Goal: Book appointment/travel/reservation

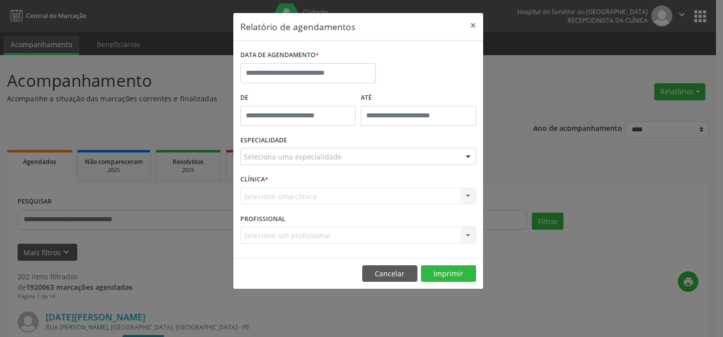
select select "*"
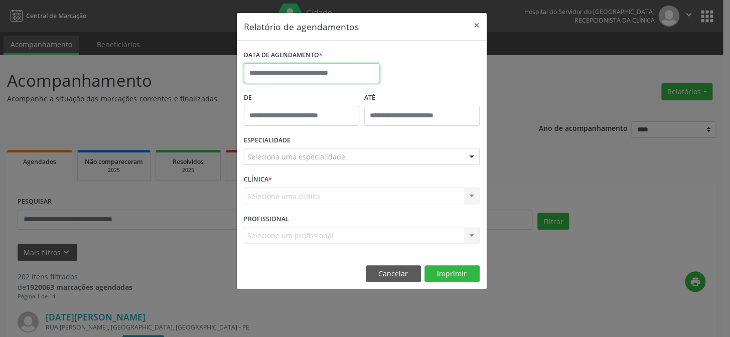
click at [333, 72] on input "text" at bounding box center [311, 73] width 135 height 20
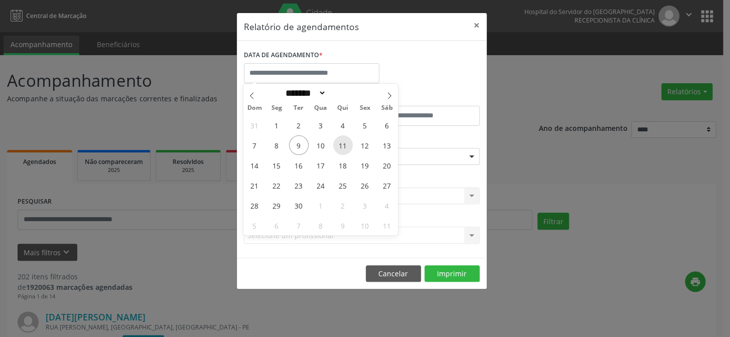
click at [342, 146] on span "11" at bounding box center [343, 145] width 20 height 20
type input "**********"
click at [342, 146] on span "11" at bounding box center [343, 145] width 20 height 20
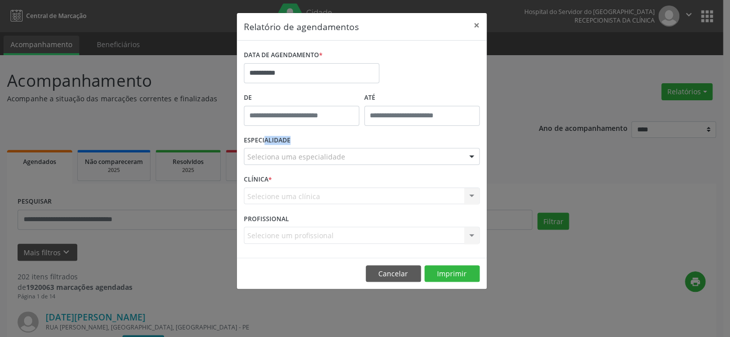
click at [342, 146] on div "ESPECIALIDADE Seleciona uma especialidade Todas as especialidades Alergologia A…" at bounding box center [361, 152] width 241 height 39
click at [345, 155] on div "Seleciona uma especialidade" at bounding box center [362, 156] width 236 height 17
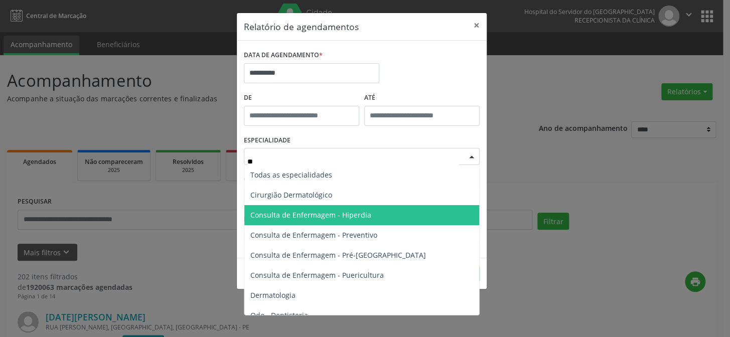
type input "***"
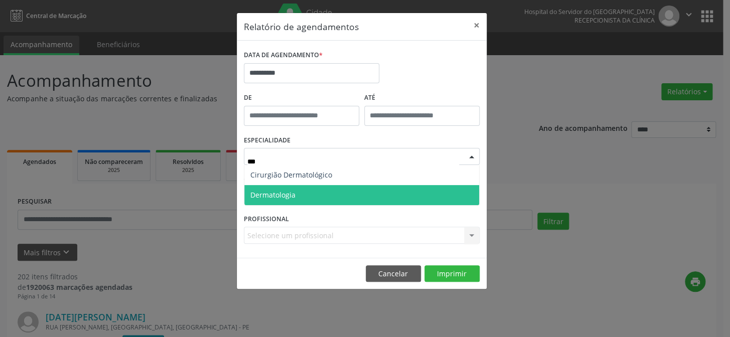
click at [296, 197] on span "Dermatologia" at bounding box center [361, 195] width 235 height 20
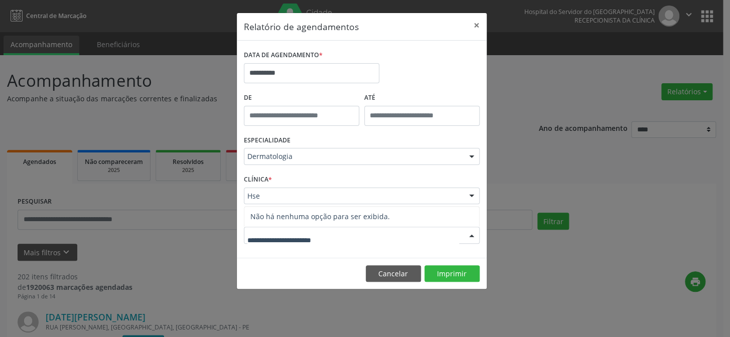
click at [361, 233] on div at bounding box center [362, 235] width 236 height 17
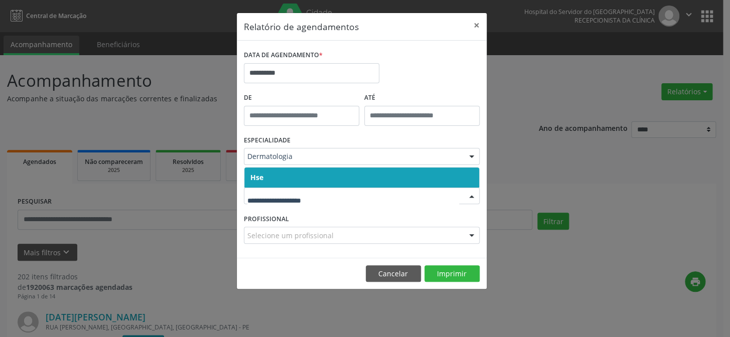
click at [322, 173] on span "Hse" at bounding box center [361, 178] width 235 height 20
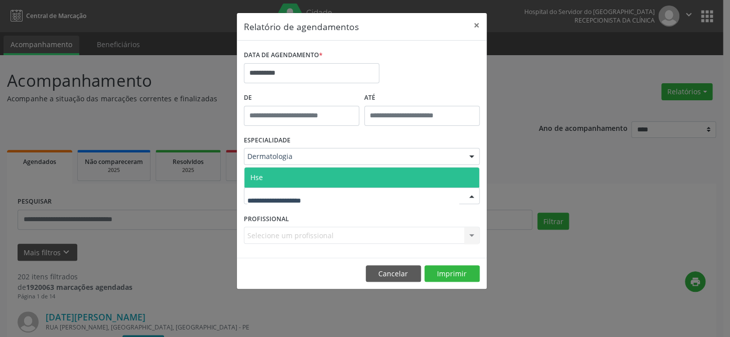
click at [311, 181] on span "Hse" at bounding box center [361, 178] width 235 height 20
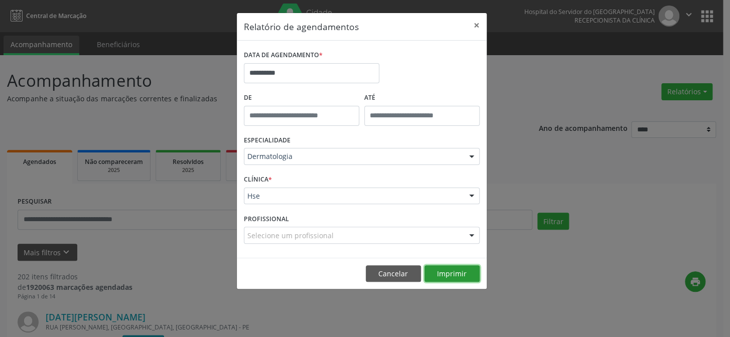
click at [446, 270] on button "Imprimir" at bounding box center [451, 273] width 55 height 17
